Goal: Task Accomplishment & Management: Use online tool/utility

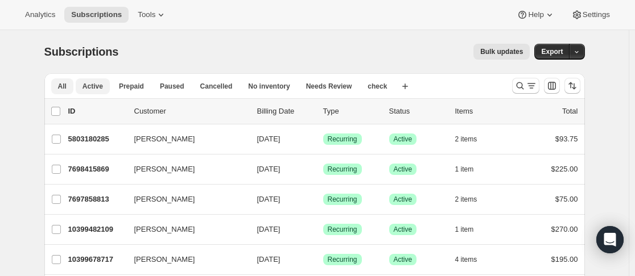
click at [98, 88] on span "Active" at bounding box center [92, 86] width 20 height 9
click at [579, 51] on icon "button" at bounding box center [576, 51] width 7 height 7
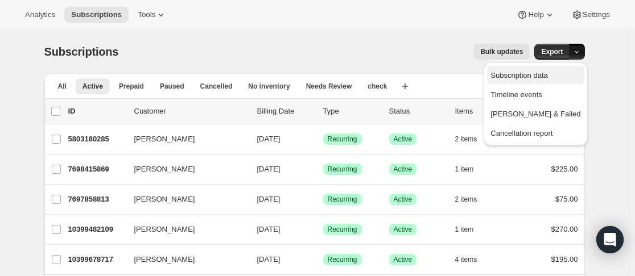
click at [547, 75] on span "Subscription data" at bounding box center [518, 75] width 57 height 9
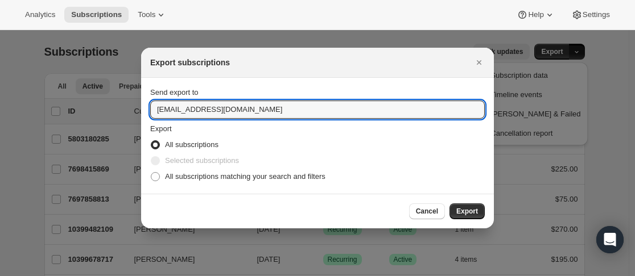
drag, startPoint x: 260, startPoint y: 105, endPoint x: 134, endPoint y: 109, distance: 126.3
type input "[EMAIL_ADDRESS][DOMAIN_NAME]"
click at [471, 216] on button "Export" at bounding box center [466, 212] width 35 height 16
